Goal: Information Seeking & Learning: Understand process/instructions

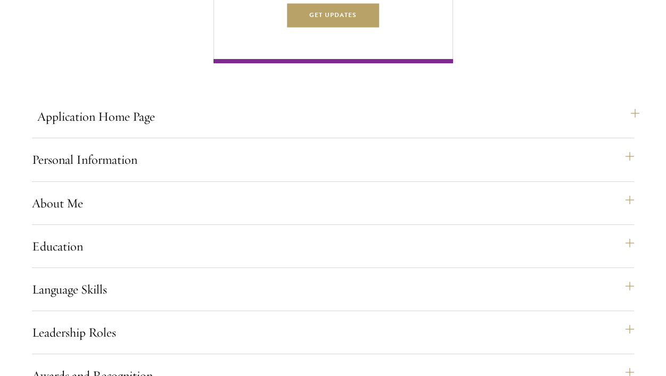
scroll to position [717, 0]
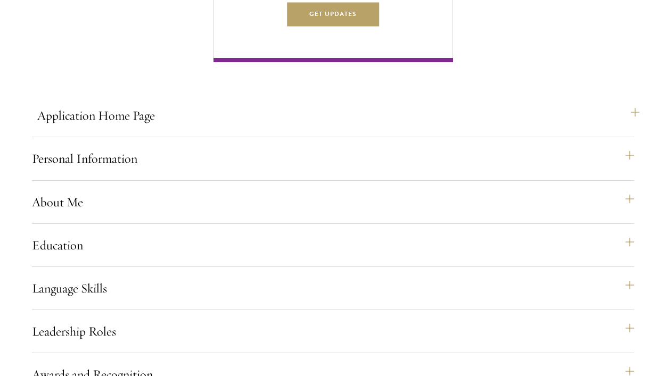
click at [351, 128] on button "Application Home Page" at bounding box center [338, 116] width 602 height 26
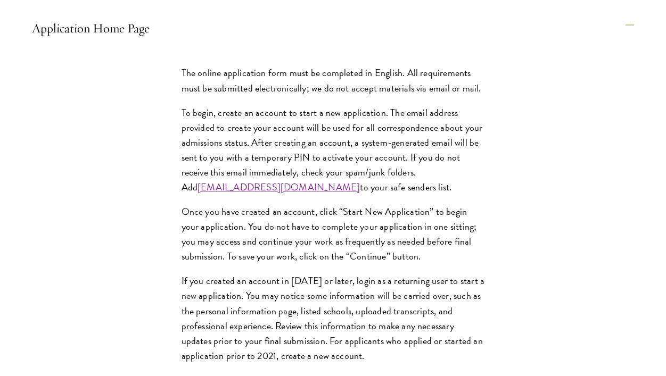
scroll to position [808, 0]
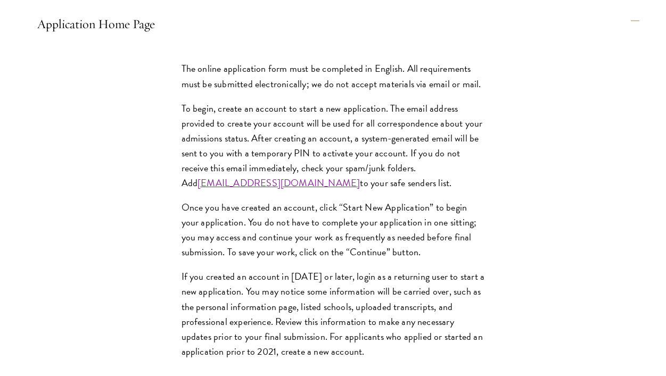
click at [343, 37] on button "Application Home Page" at bounding box center [338, 24] width 602 height 26
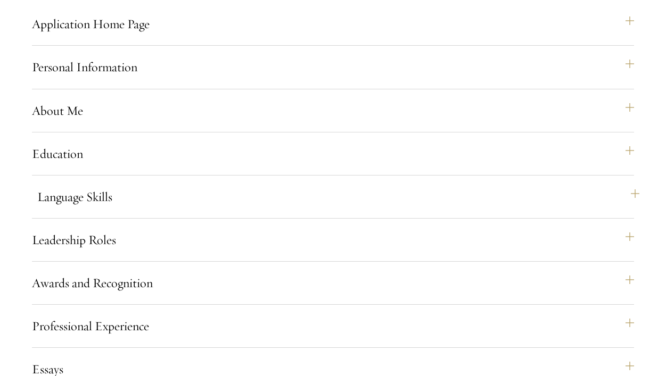
click at [267, 209] on button "Language Skills" at bounding box center [338, 197] width 602 height 26
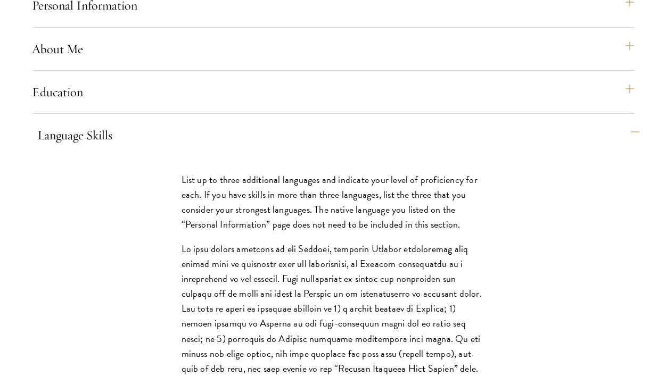
click at [277, 148] on button "Language Skills" at bounding box center [338, 135] width 602 height 26
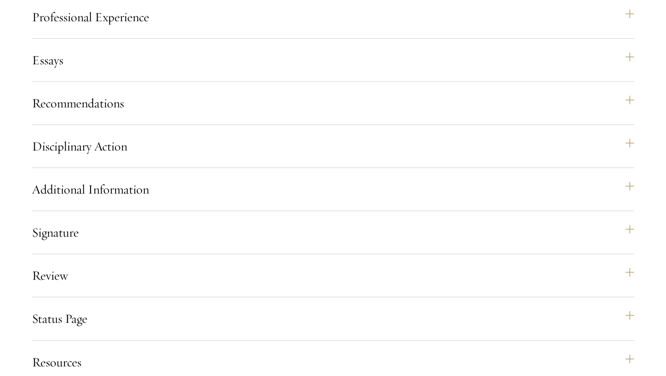
scroll to position [1118, 0]
click at [277, 115] on button "Recommendations" at bounding box center [338, 103] width 602 height 26
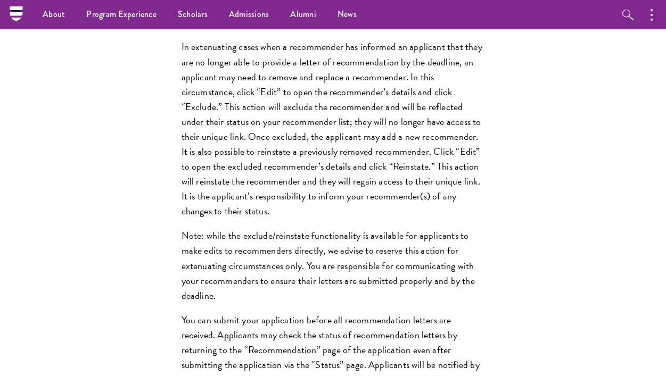
scroll to position [1133, 0]
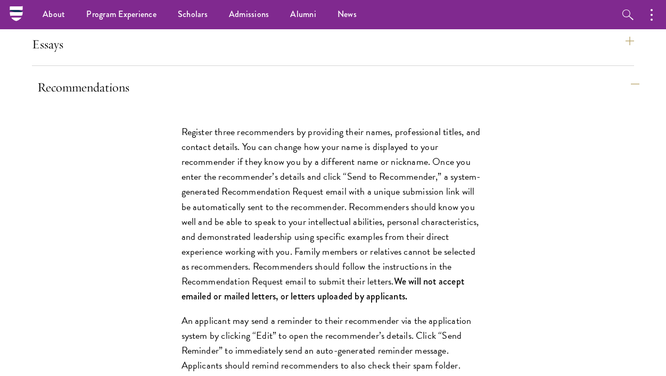
click at [267, 97] on button "Recommendations" at bounding box center [338, 87] width 602 height 26
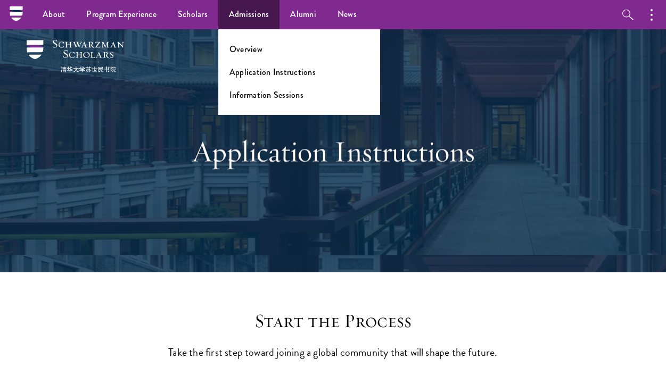
scroll to position [0, 0]
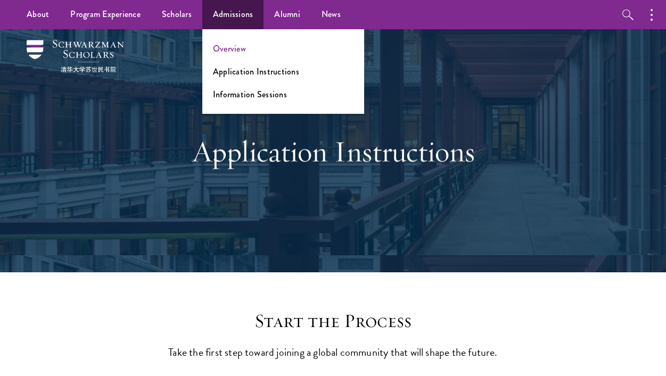
click at [229, 50] on link "Overview" at bounding box center [229, 49] width 33 height 12
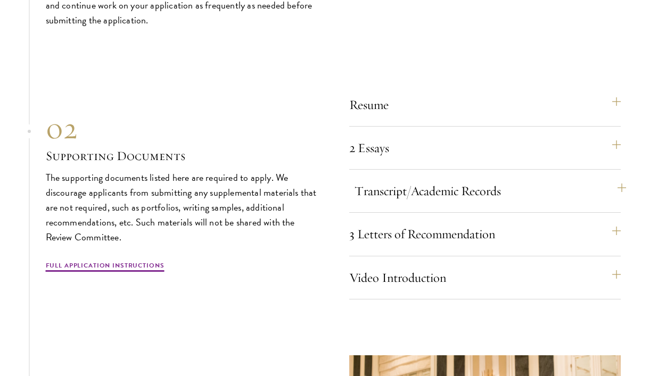
scroll to position [3182, 0]
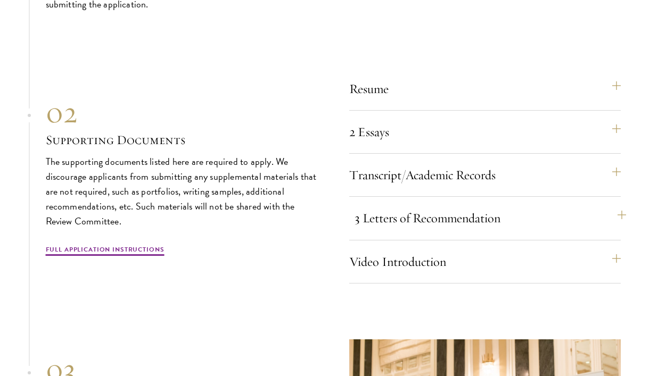
click at [384, 205] on button "3 Letters of Recommendation" at bounding box center [489, 218] width 271 height 26
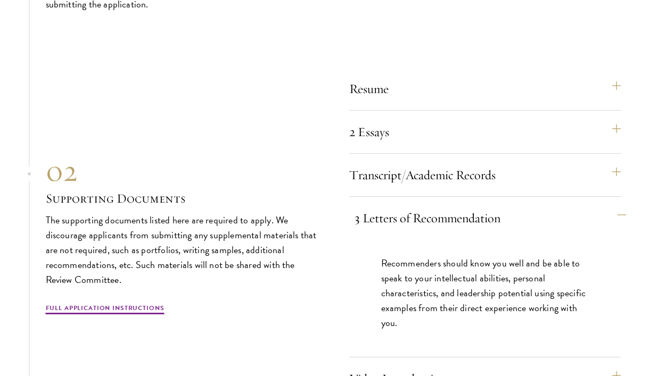
click at [385, 205] on button "3 Letters of Recommendation" at bounding box center [489, 218] width 271 height 26
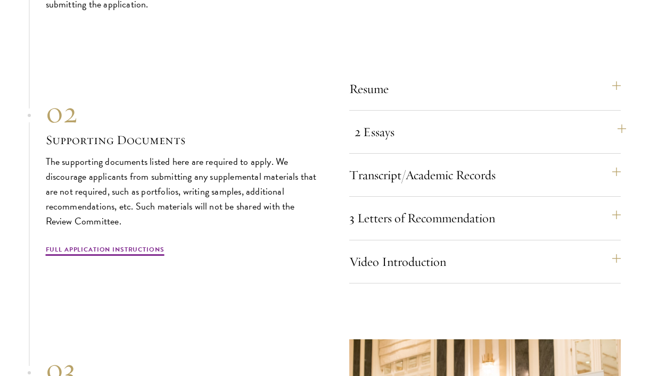
click at [377, 119] on button "2 Essays" at bounding box center [489, 132] width 271 height 26
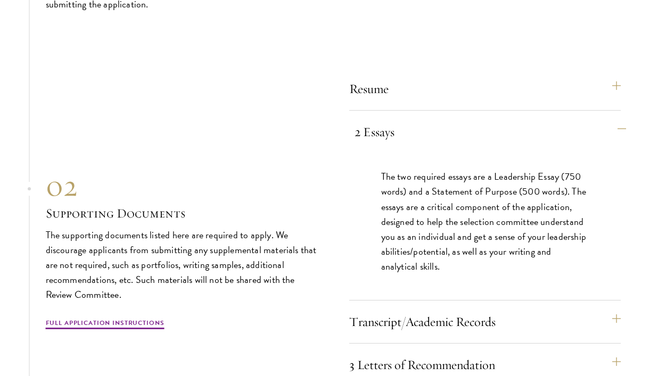
click at [377, 120] on button "2 Essays" at bounding box center [489, 132] width 271 height 26
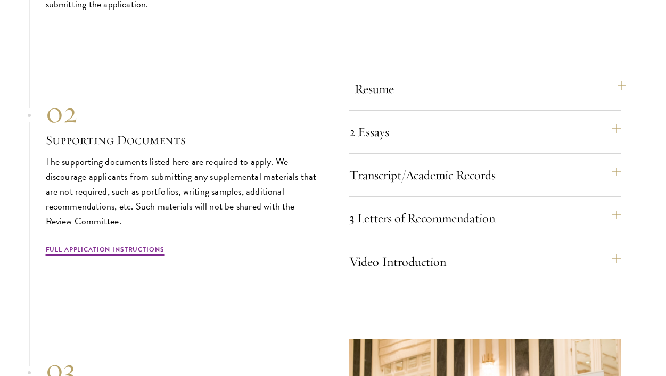
click at [383, 93] on button "Resume" at bounding box center [489, 89] width 271 height 26
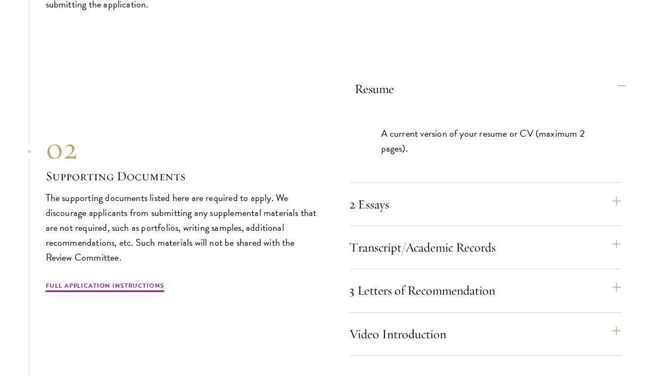
click at [383, 93] on button "Resume" at bounding box center [489, 89] width 271 height 26
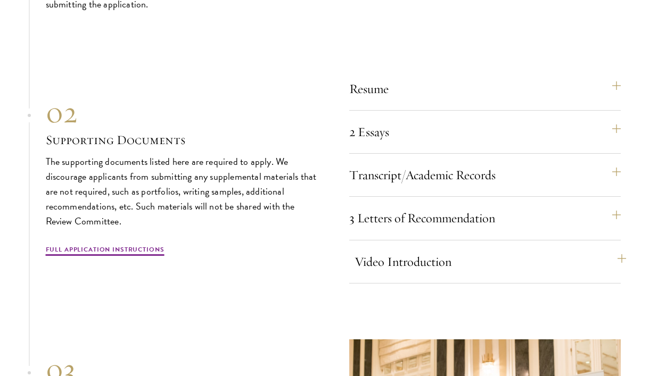
click at [373, 252] on button "Video Introduction" at bounding box center [489, 262] width 271 height 26
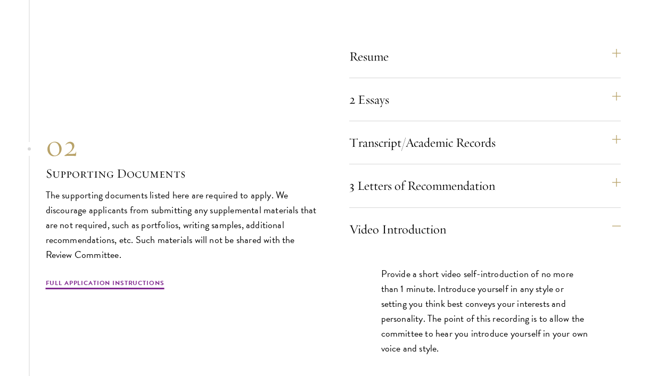
scroll to position [3215, 0]
click at [381, 228] on button "Video Introduction" at bounding box center [489, 229] width 271 height 26
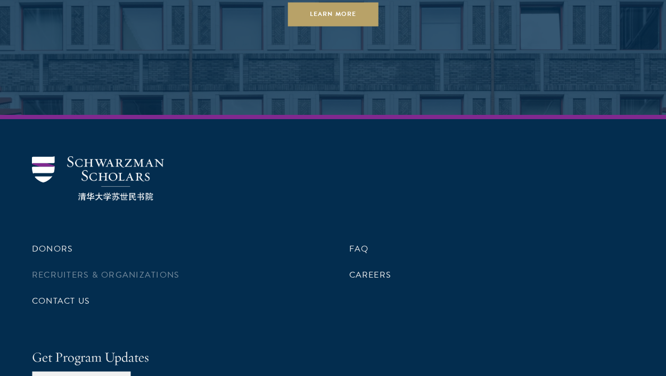
scroll to position [5087, 0]
